Goal: Check status

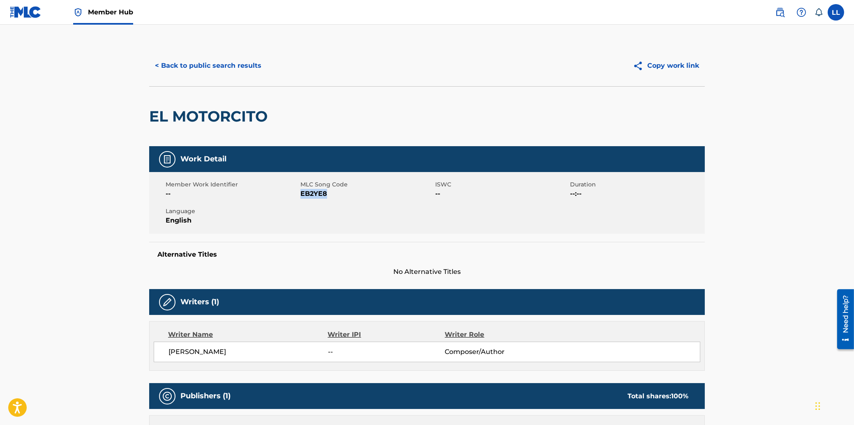
click at [625, 39] on main "< Back to public search results Copy work link EL MOTORCITO Work Detail Member …" at bounding box center [427, 431] width 854 height 813
click at [97, 201] on main "< Back to public search results Copy work link EL MOTORCITO Work Detail Member …" at bounding box center [427, 431] width 854 height 813
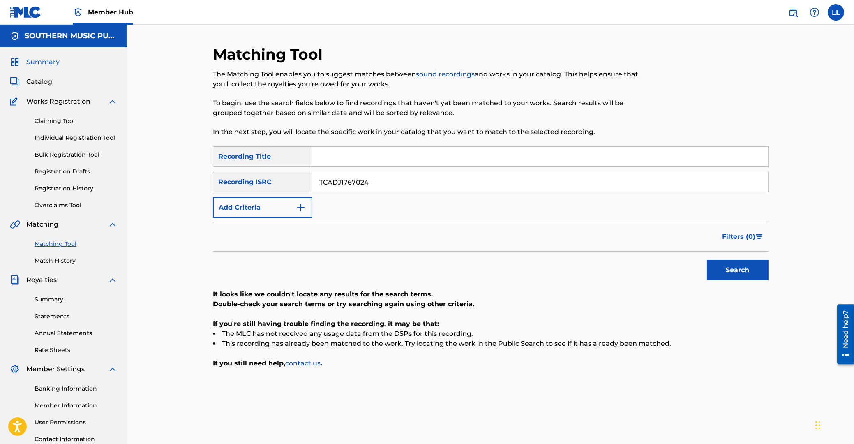
click at [48, 64] on span "Summary" at bounding box center [42, 62] width 33 height 10
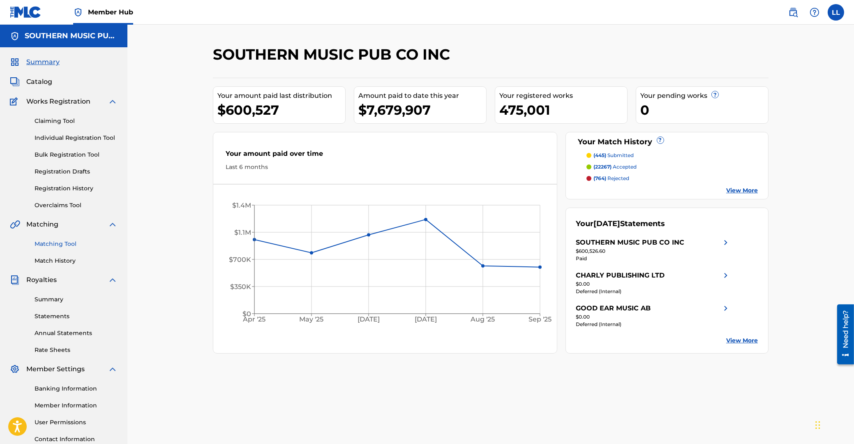
click at [51, 243] on link "Matching Tool" at bounding box center [76, 244] width 83 height 9
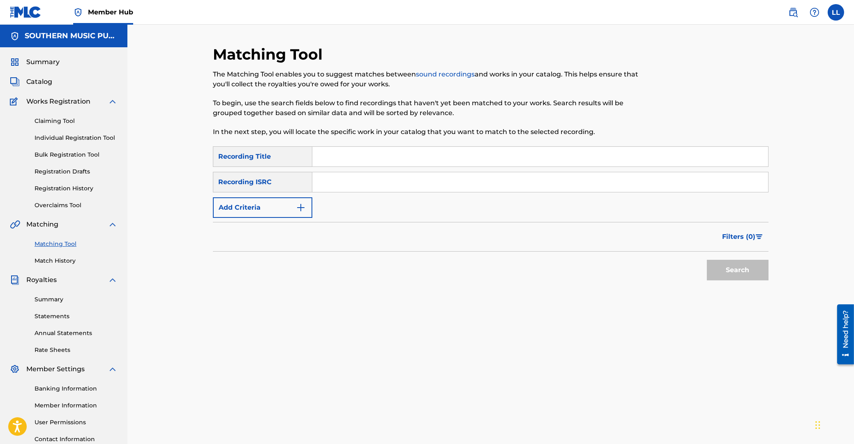
click at [357, 180] on input "Search Form" at bounding box center [540, 182] width 456 height 20
paste input "TCACH1561118"
type input "TCACH1561118"
click at [735, 270] on button "Search" at bounding box center [738, 270] width 62 height 21
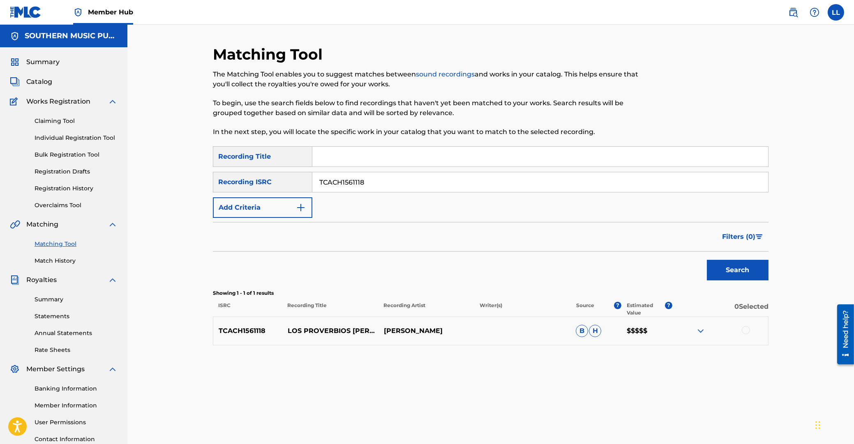
click at [697, 331] on img at bounding box center [701, 331] width 10 height 10
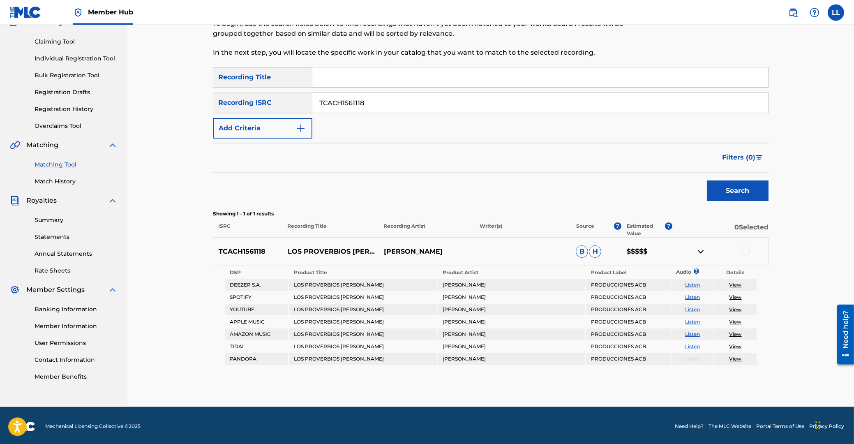
scroll to position [81, 0]
